Goal: Complete application form

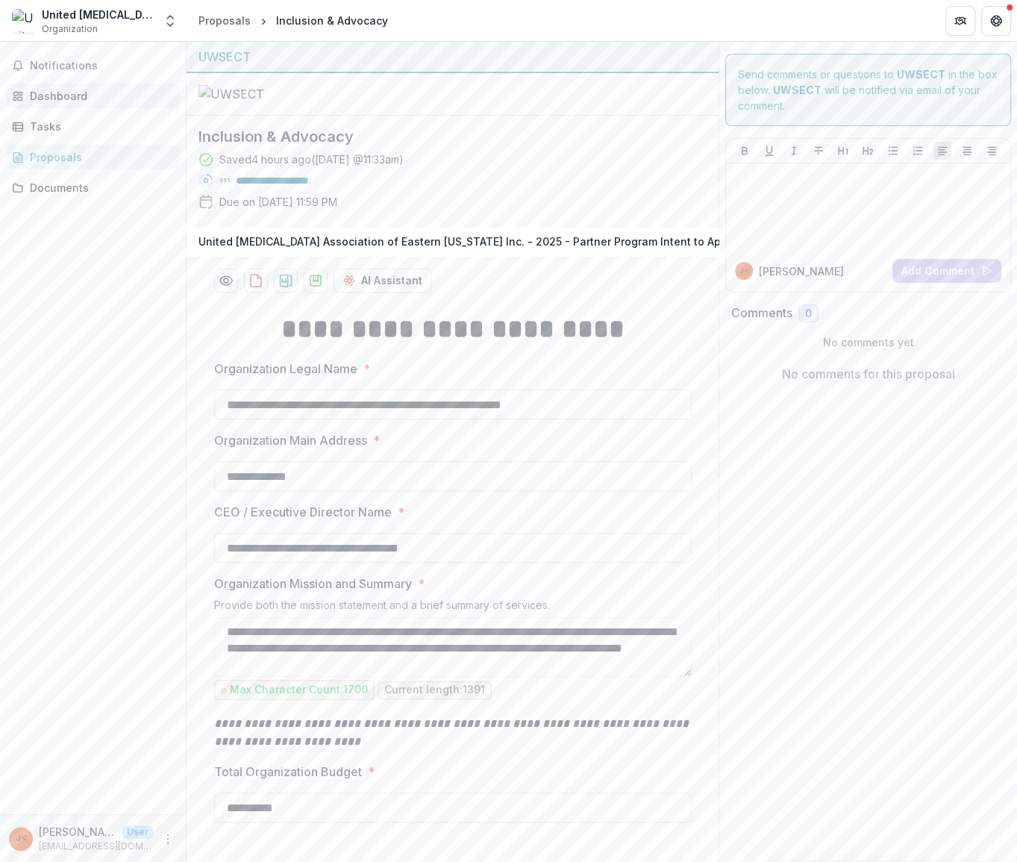
click at [73, 95] on div "Dashboard" at bounding box center [99, 96] width 138 height 16
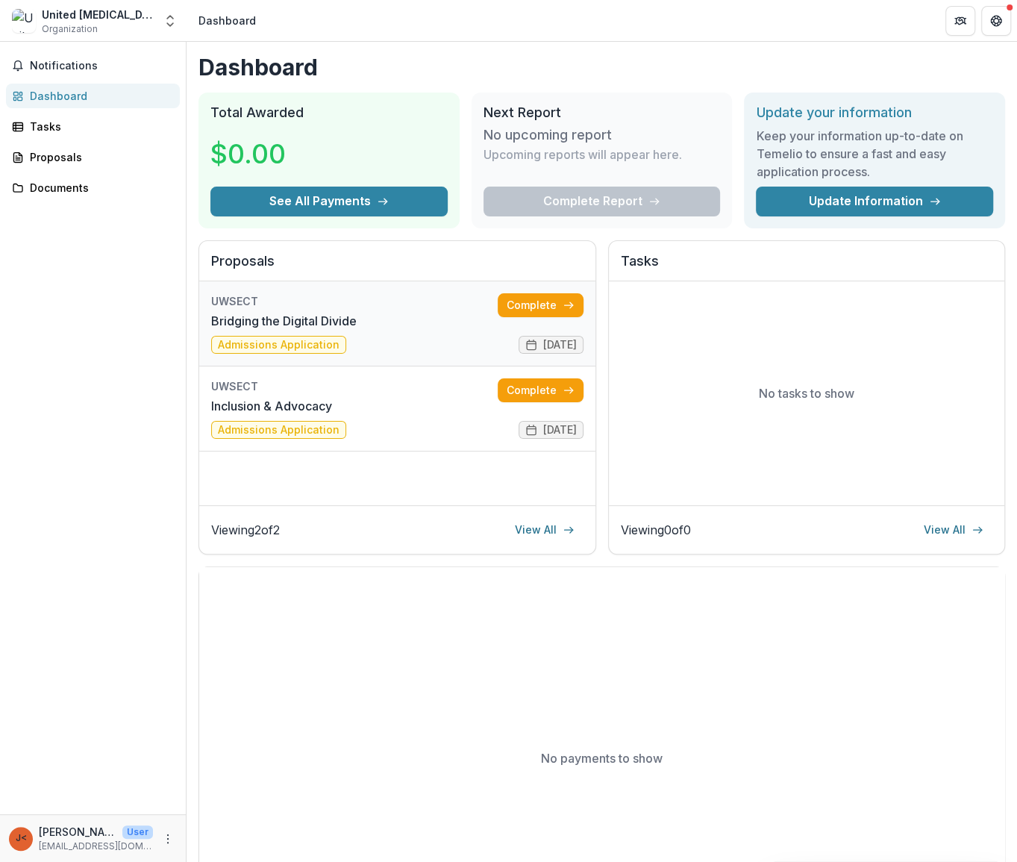
click at [357, 312] on link "Bridging the Digital Divide" at bounding box center [283, 321] width 145 height 18
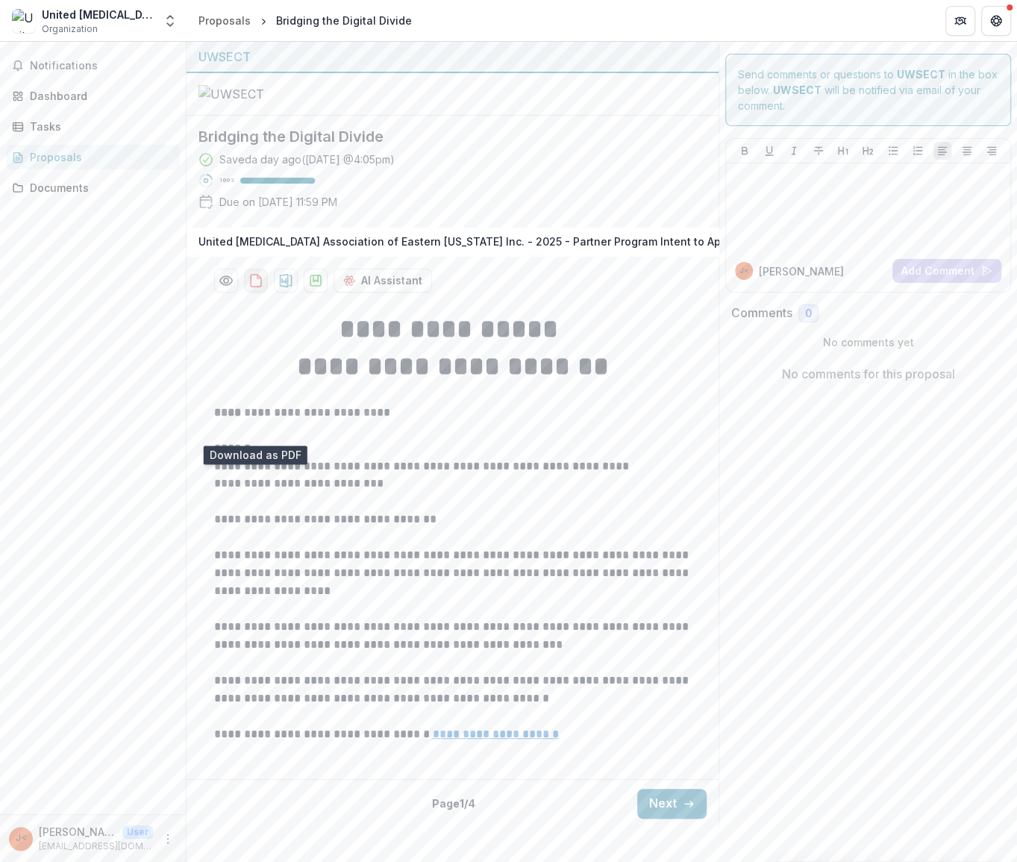
click at [254, 288] on icon "download-proposal" at bounding box center [255, 280] width 15 height 15
click at [219, 285] on icon "Preview af7e7555-90db-4def-85fe-3000f005f064-1.pdf" at bounding box center [225, 280] width 12 height 9
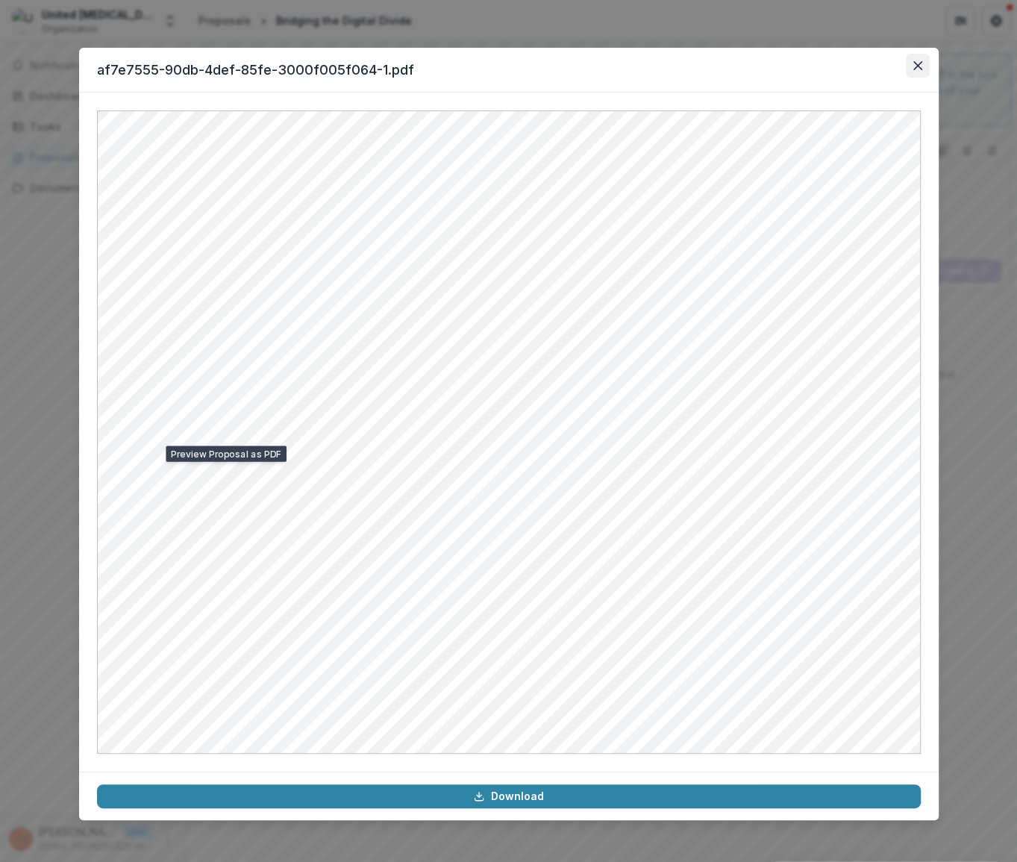
click at [913, 61] on icon "Close" at bounding box center [917, 65] width 9 height 9
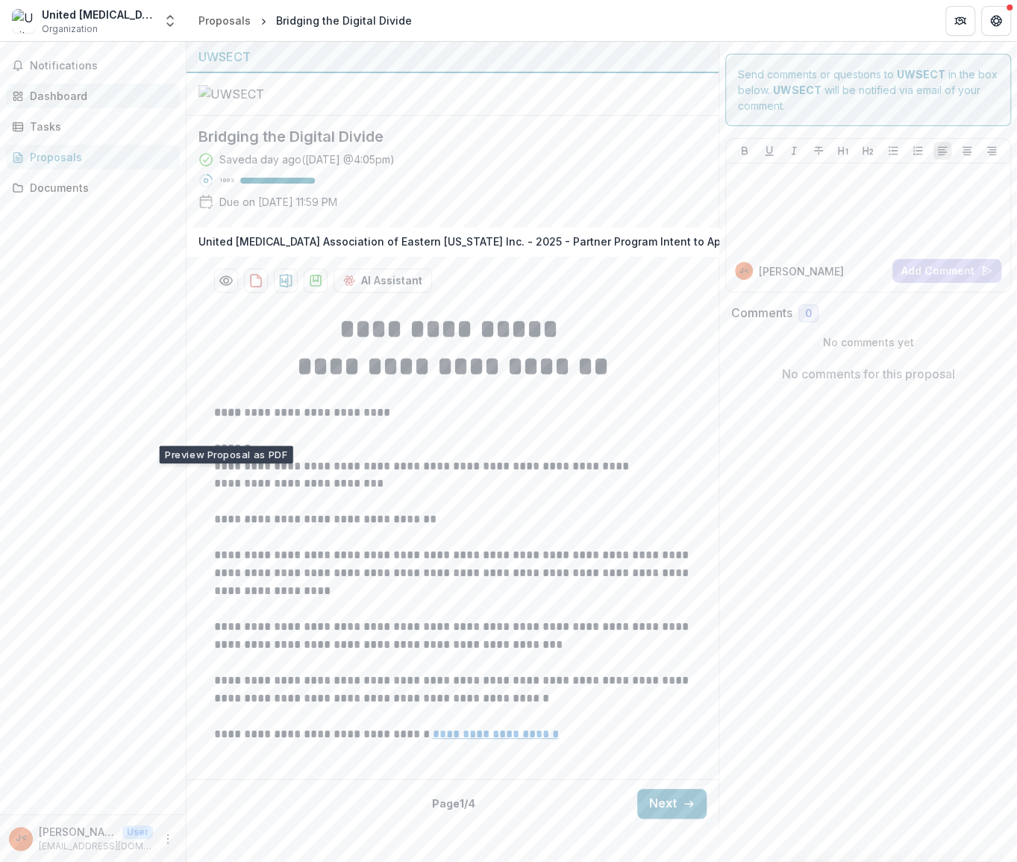
click at [56, 90] on div "Dashboard" at bounding box center [99, 96] width 138 height 16
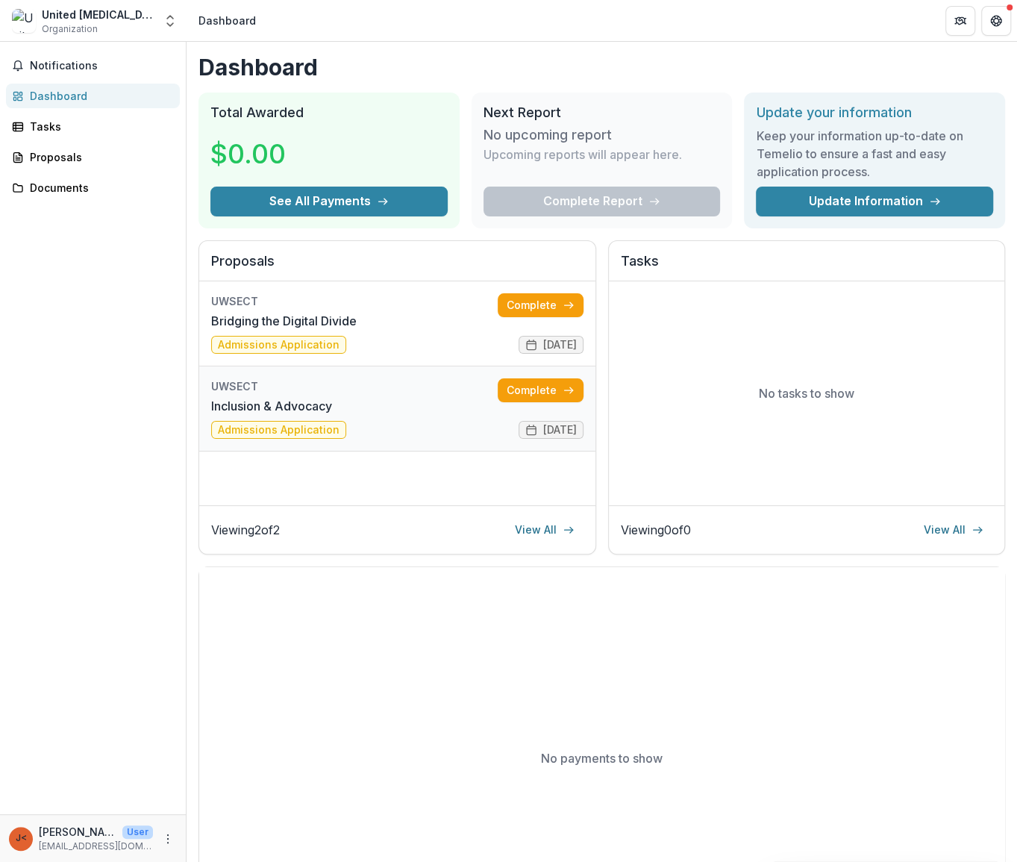
click at [275, 397] on link "Inclusion & Advocacy" at bounding box center [271, 406] width 121 height 18
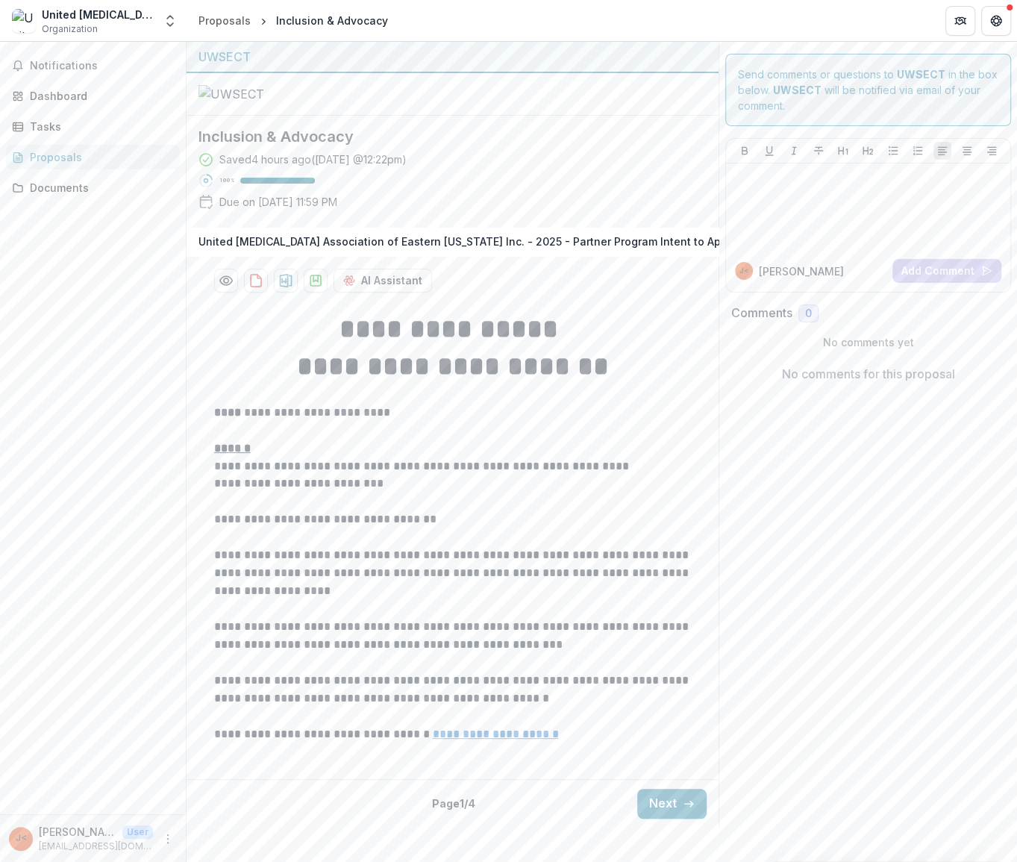
scroll to position [113, 0]
click at [668, 818] on button "Next" at bounding box center [671, 803] width 69 height 30
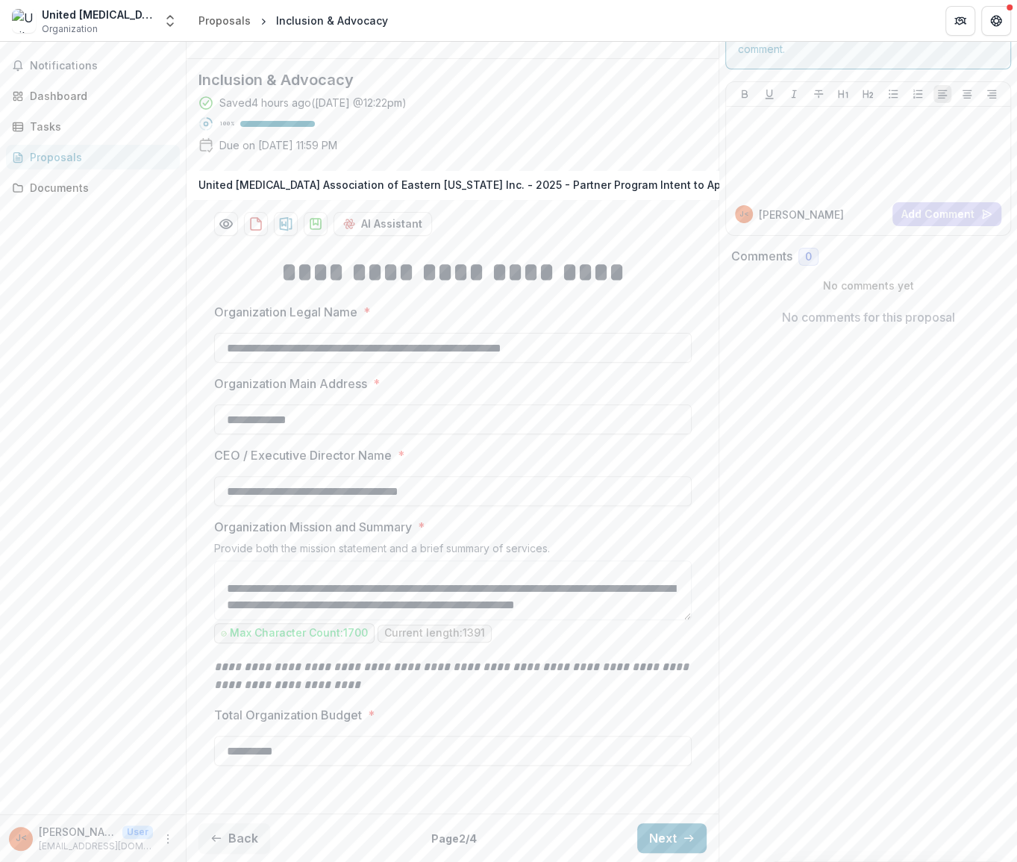
scroll to position [203, 0]
click at [683, 842] on icon "button" at bounding box center [689, 838] width 12 height 12
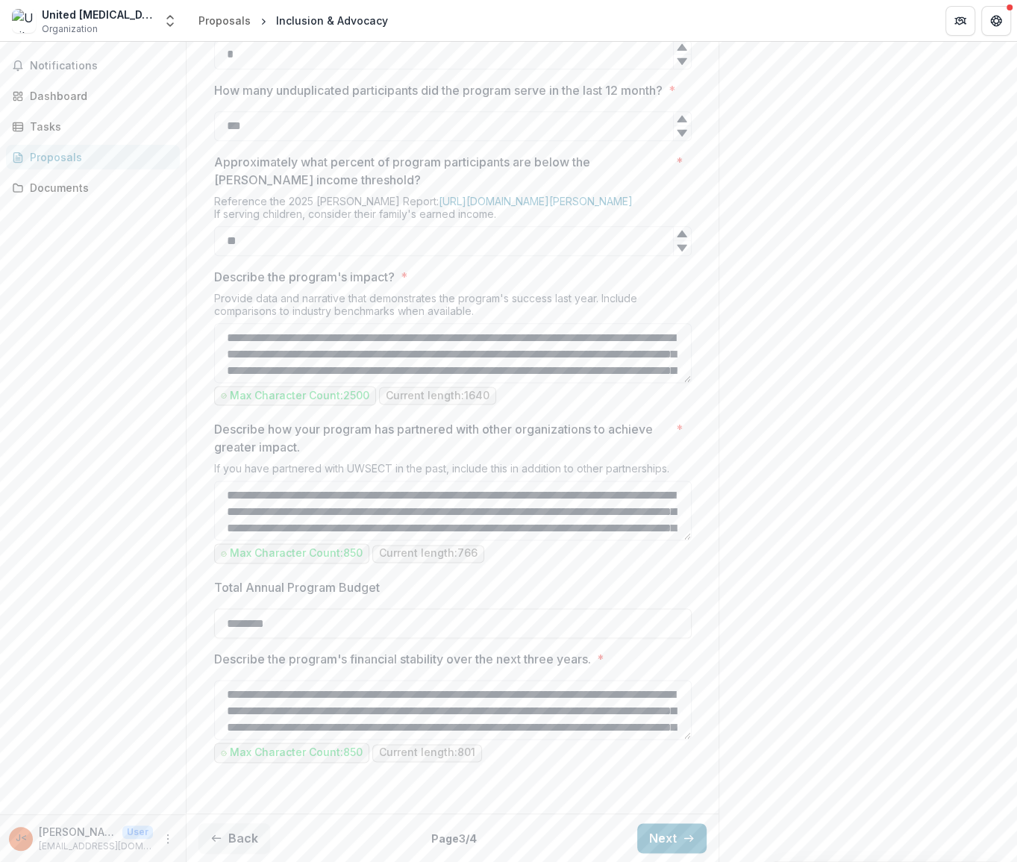
scroll to position [1251, 0]
click at [656, 827] on button "Next" at bounding box center [671, 838] width 69 height 30
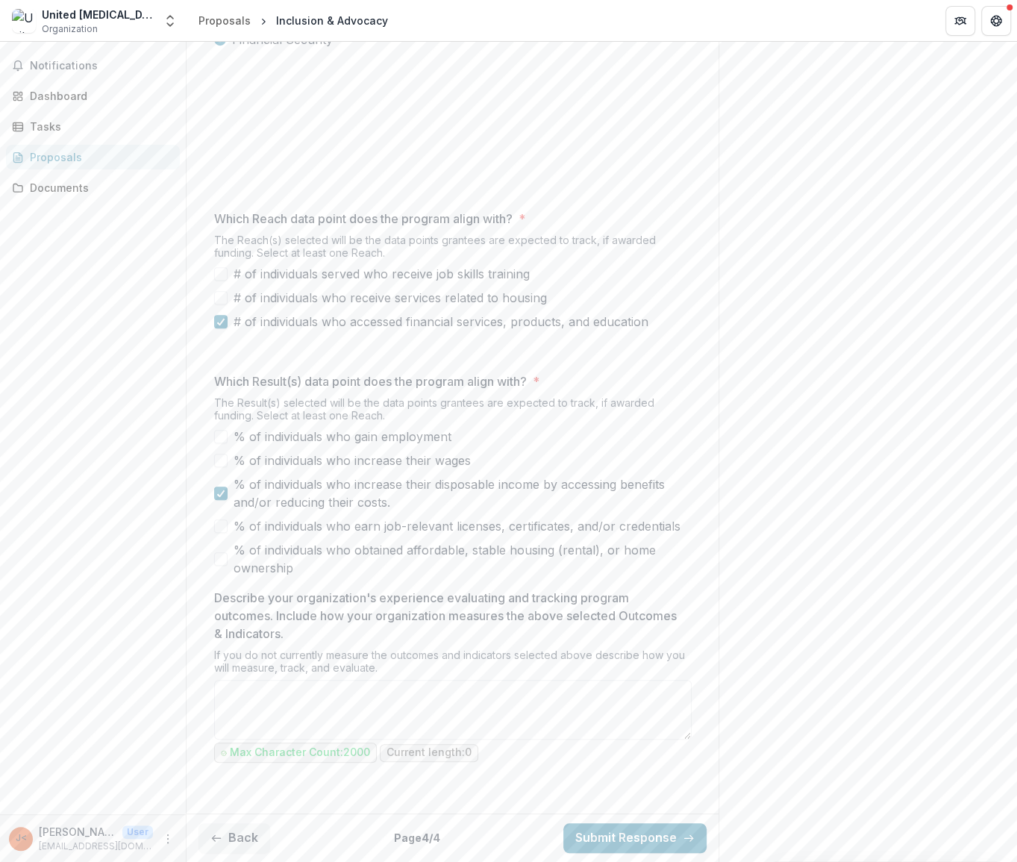
scroll to position [644, 0]
click at [380, 694] on textarea "Describe your organization's experience evaluating and tracking program outcome…" at bounding box center [452, 710] width 477 height 60
paste textarea "**********"
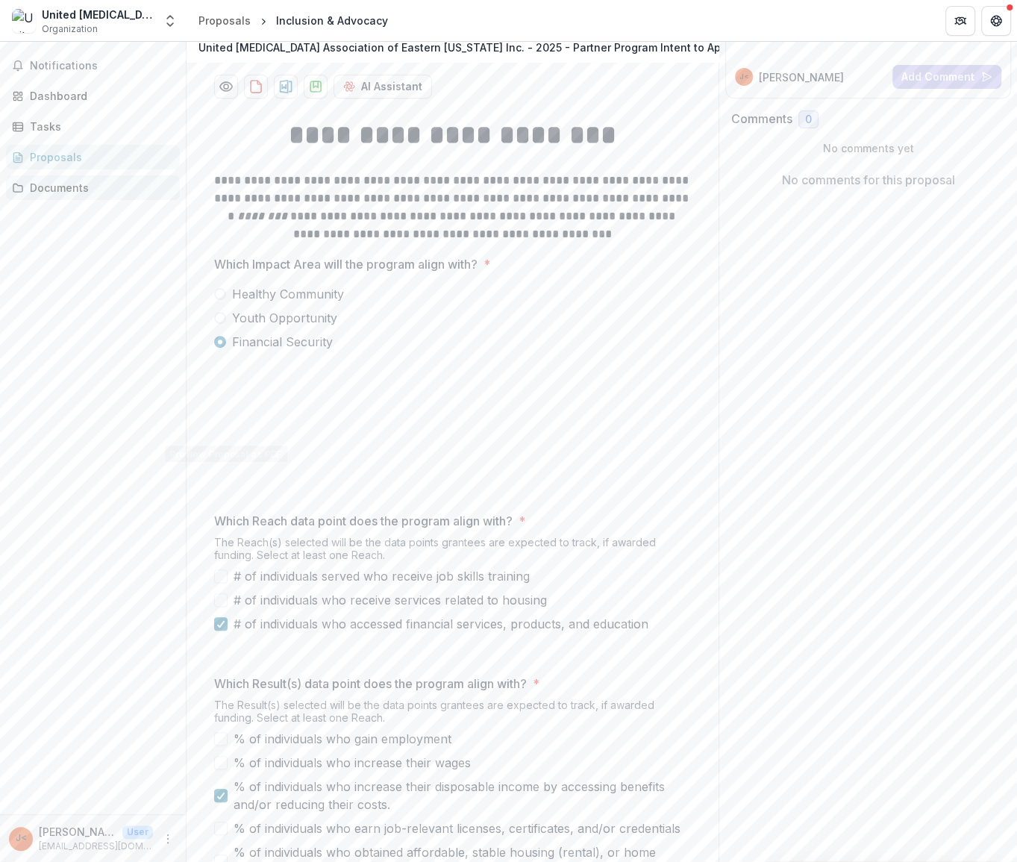
scroll to position [0, 0]
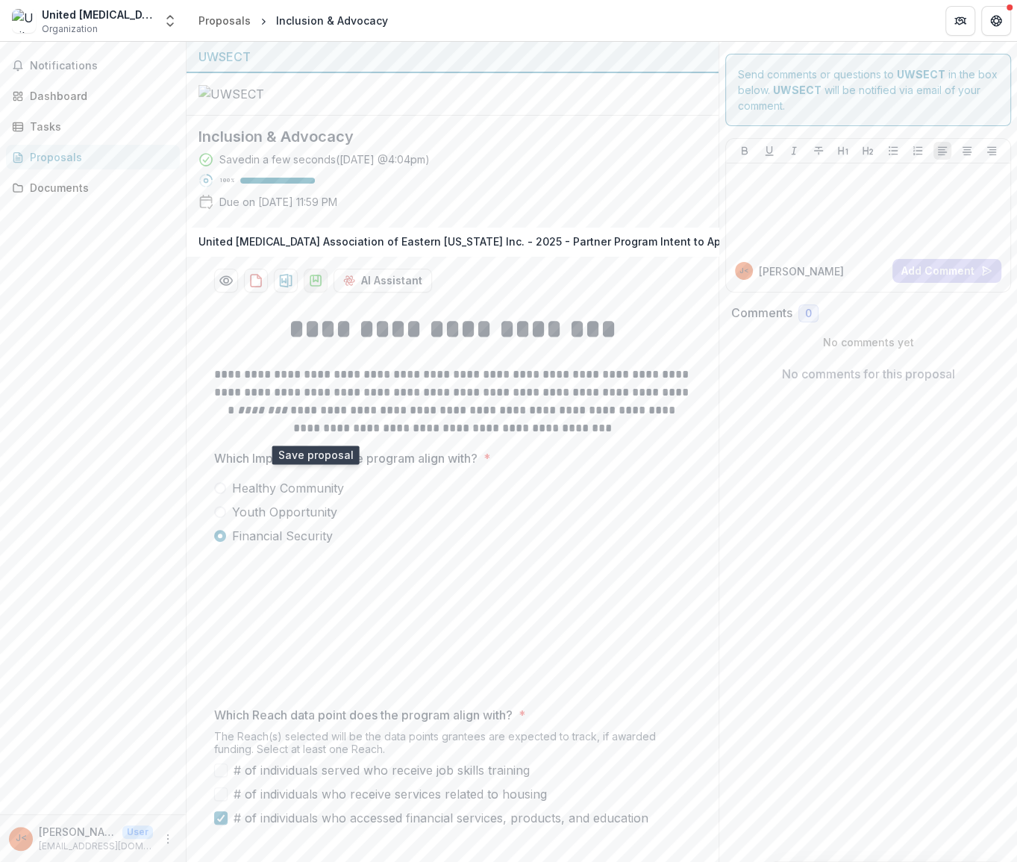
type textarea "**********"
click at [315, 281] on polygon "download-proposal" at bounding box center [315, 278] width 4 height 6
click at [52, 96] on div "Dashboard" at bounding box center [99, 96] width 138 height 16
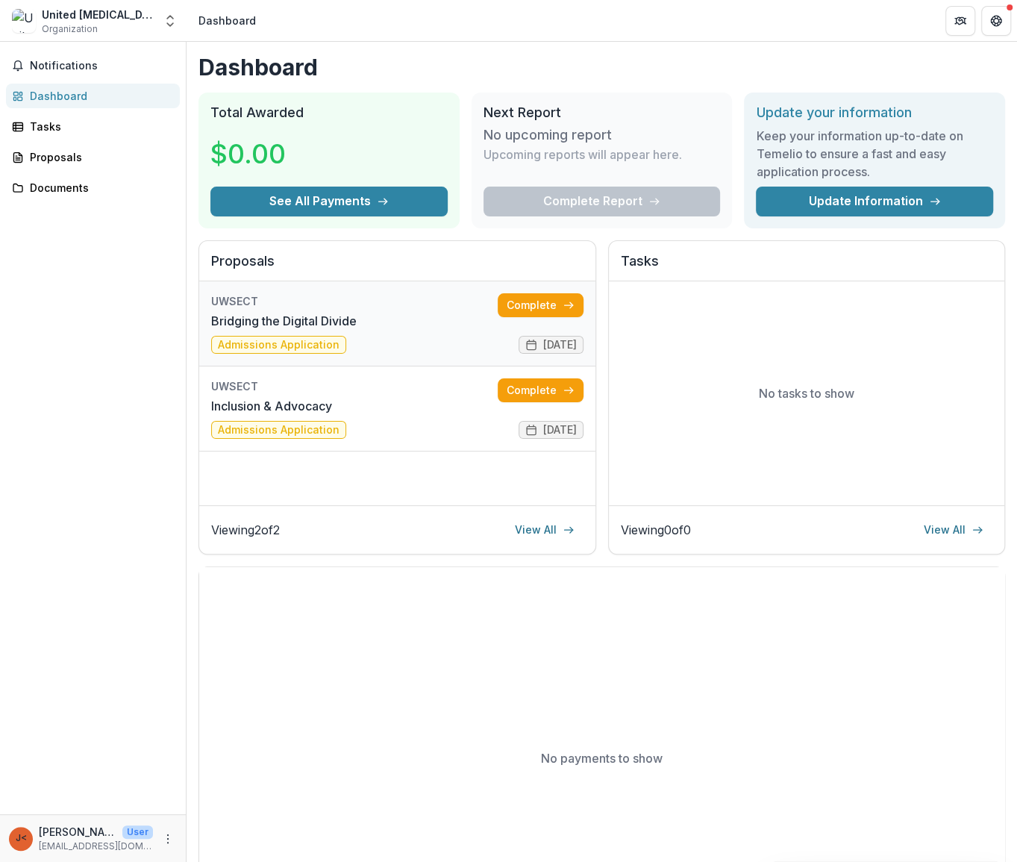
click at [294, 312] on link "Bridging the Digital Divide" at bounding box center [283, 321] width 145 height 18
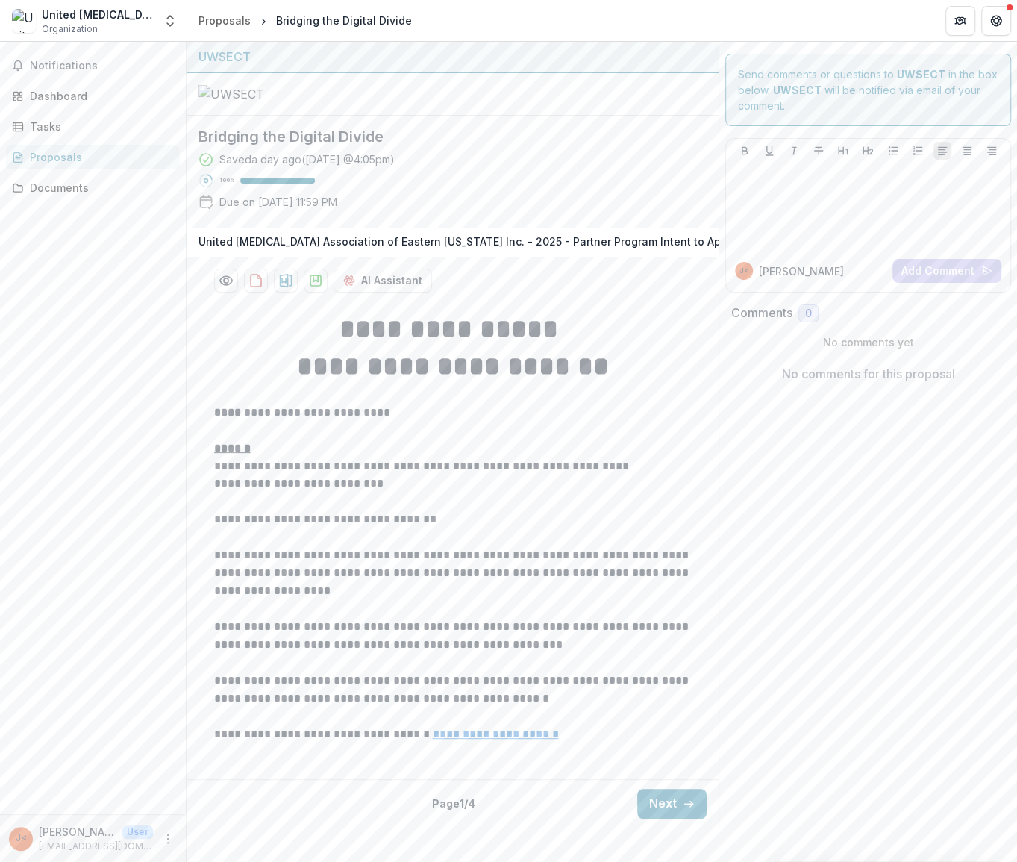
scroll to position [113, 0]
click at [661, 818] on button "Next" at bounding box center [671, 803] width 69 height 30
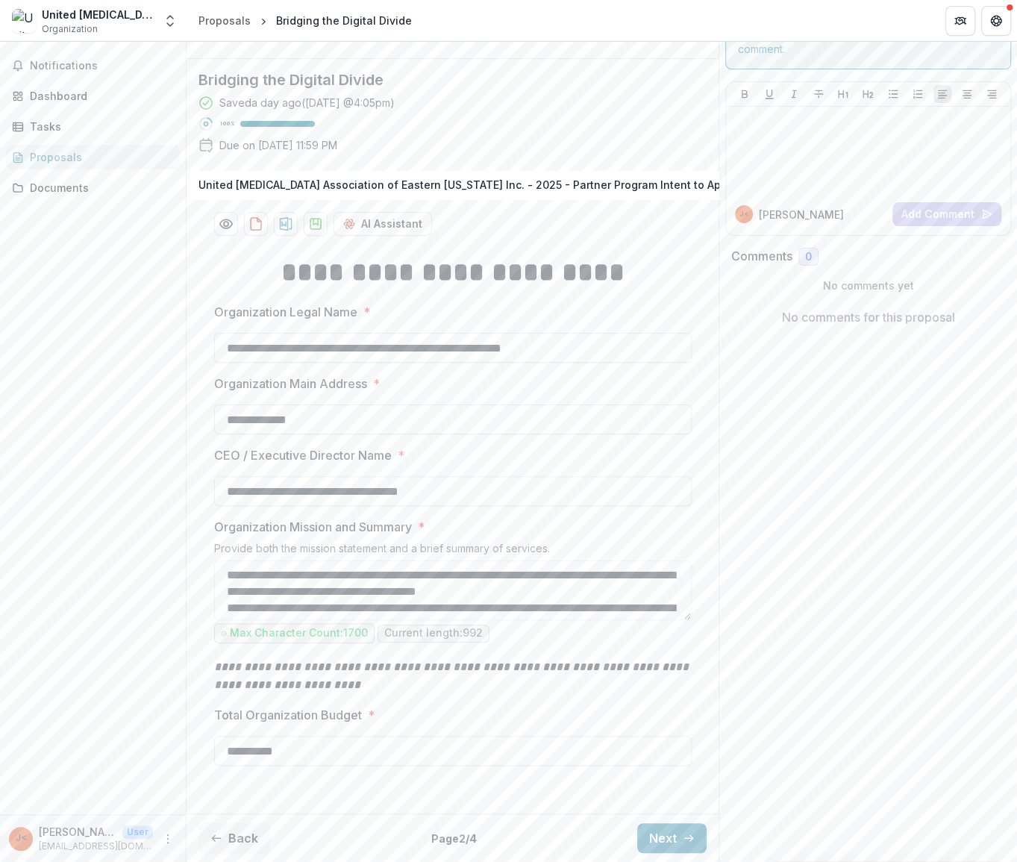
scroll to position [203, 0]
click at [663, 845] on button "Next" at bounding box center [671, 838] width 69 height 30
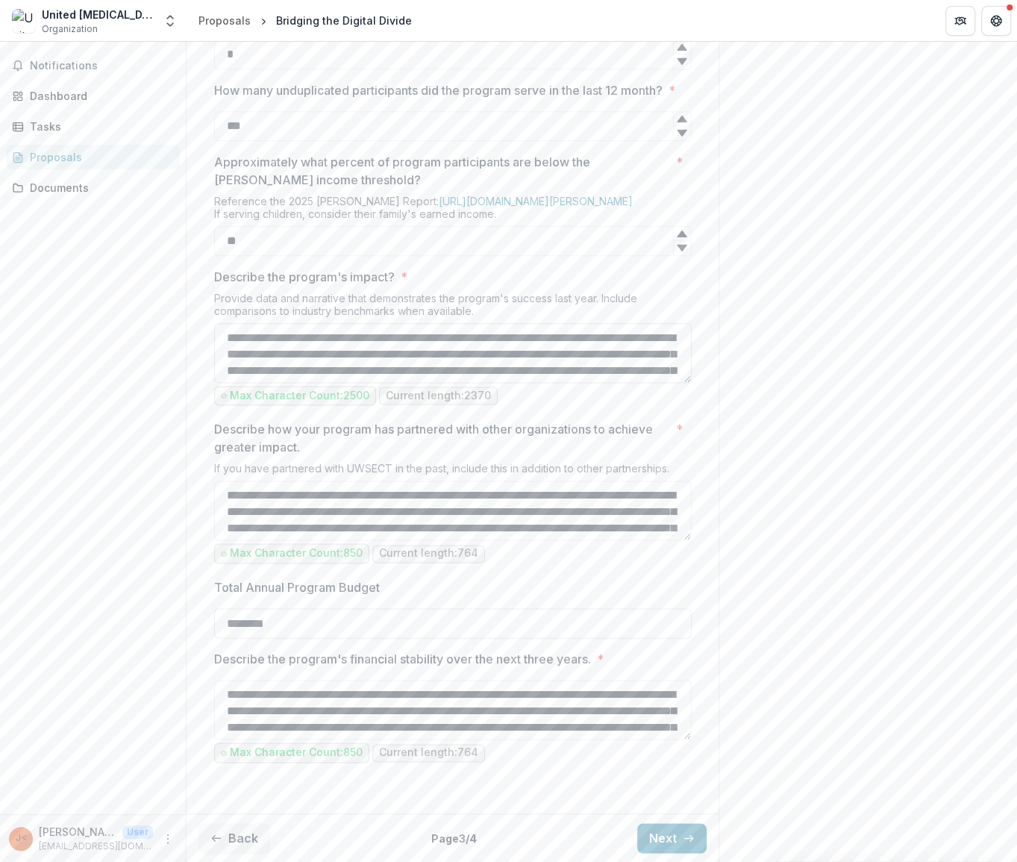
scroll to position [1251, 0]
click at [658, 841] on button "Next" at bounding box center [671, 838] width 69 height 30
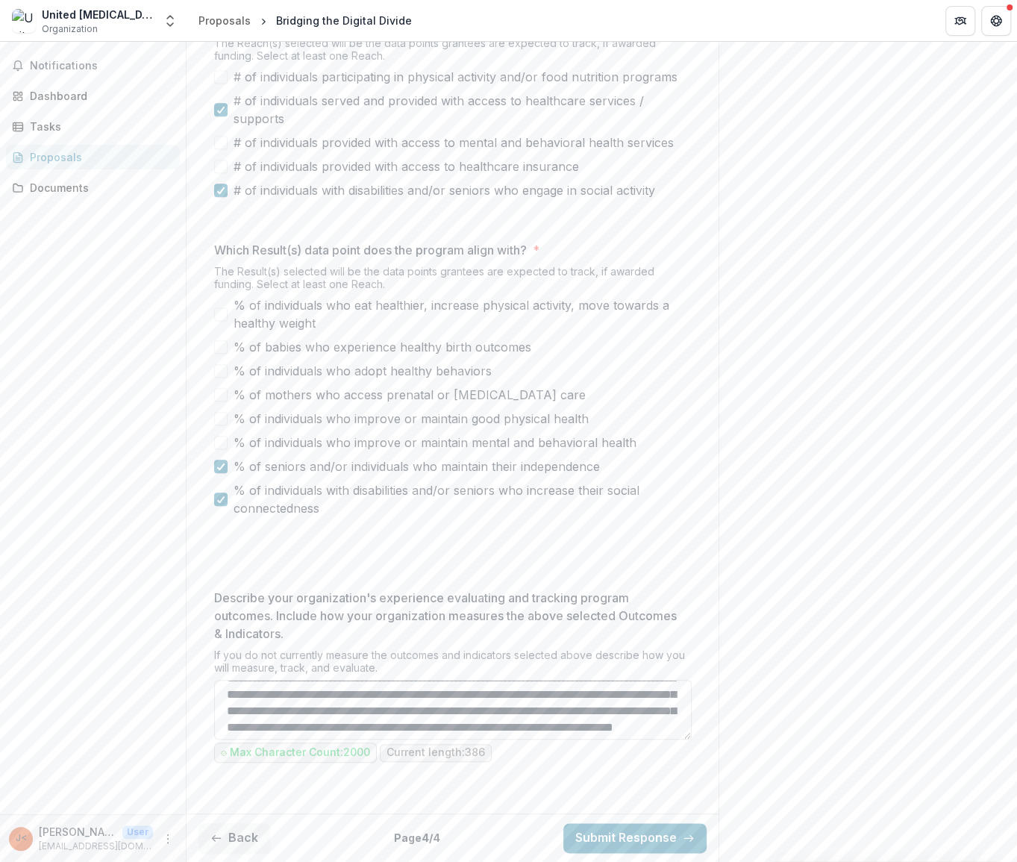
scroll to position [0, 0]
